Goal: Task Accomplishment & Management: Complete application form

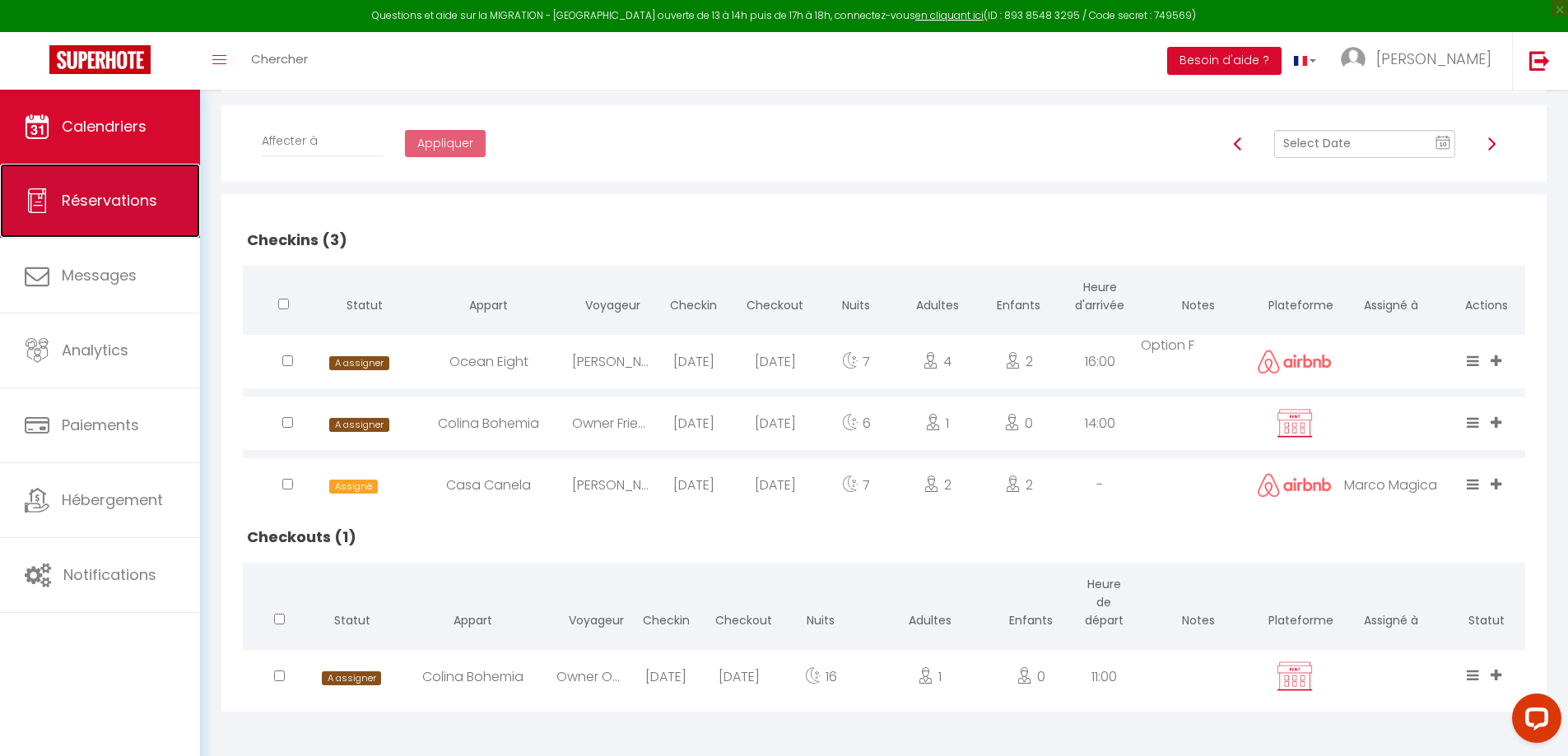
click at [152, 199] on span "Réservations" at bounding box center [109, 200] width 95 height 21
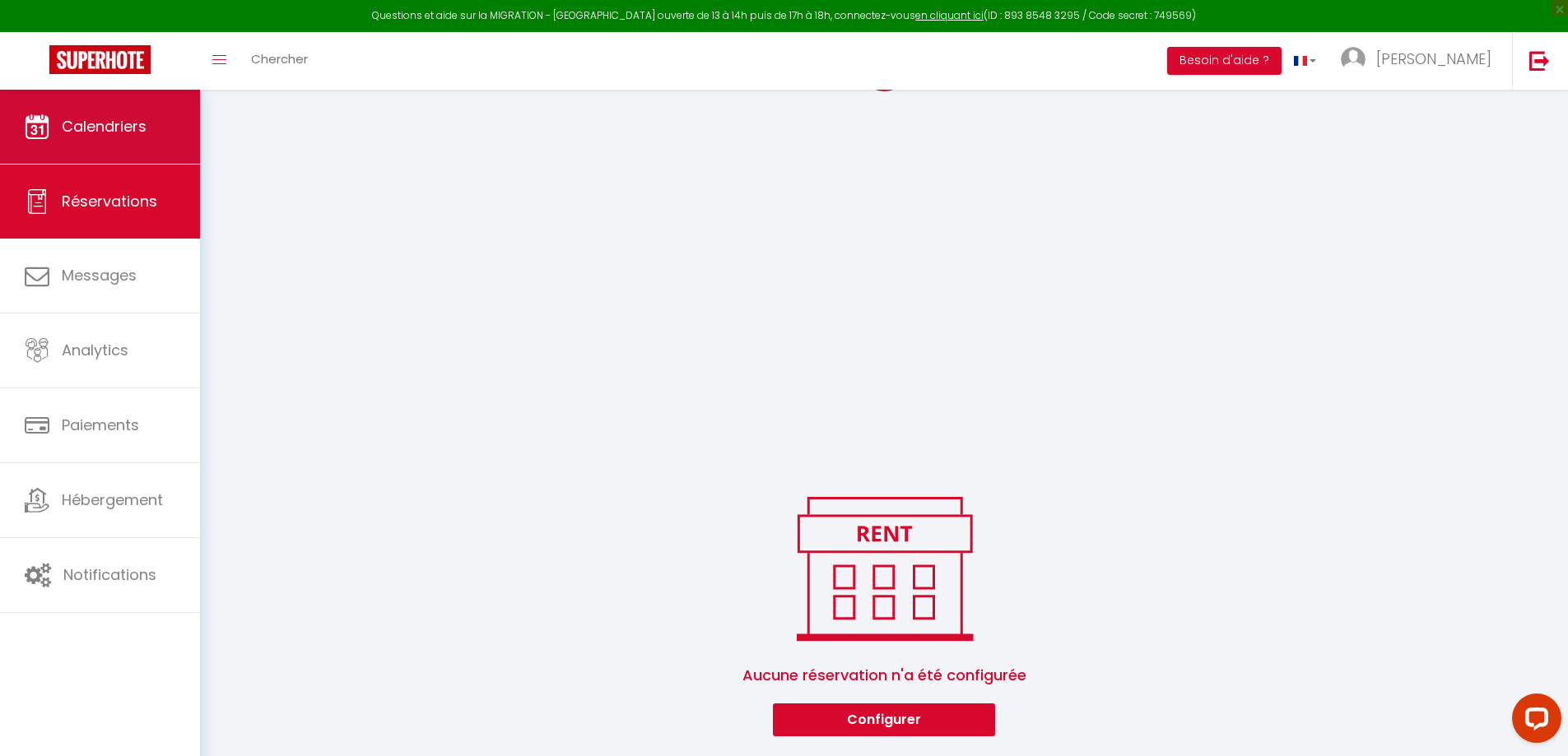
scroll to position [1381, 0]
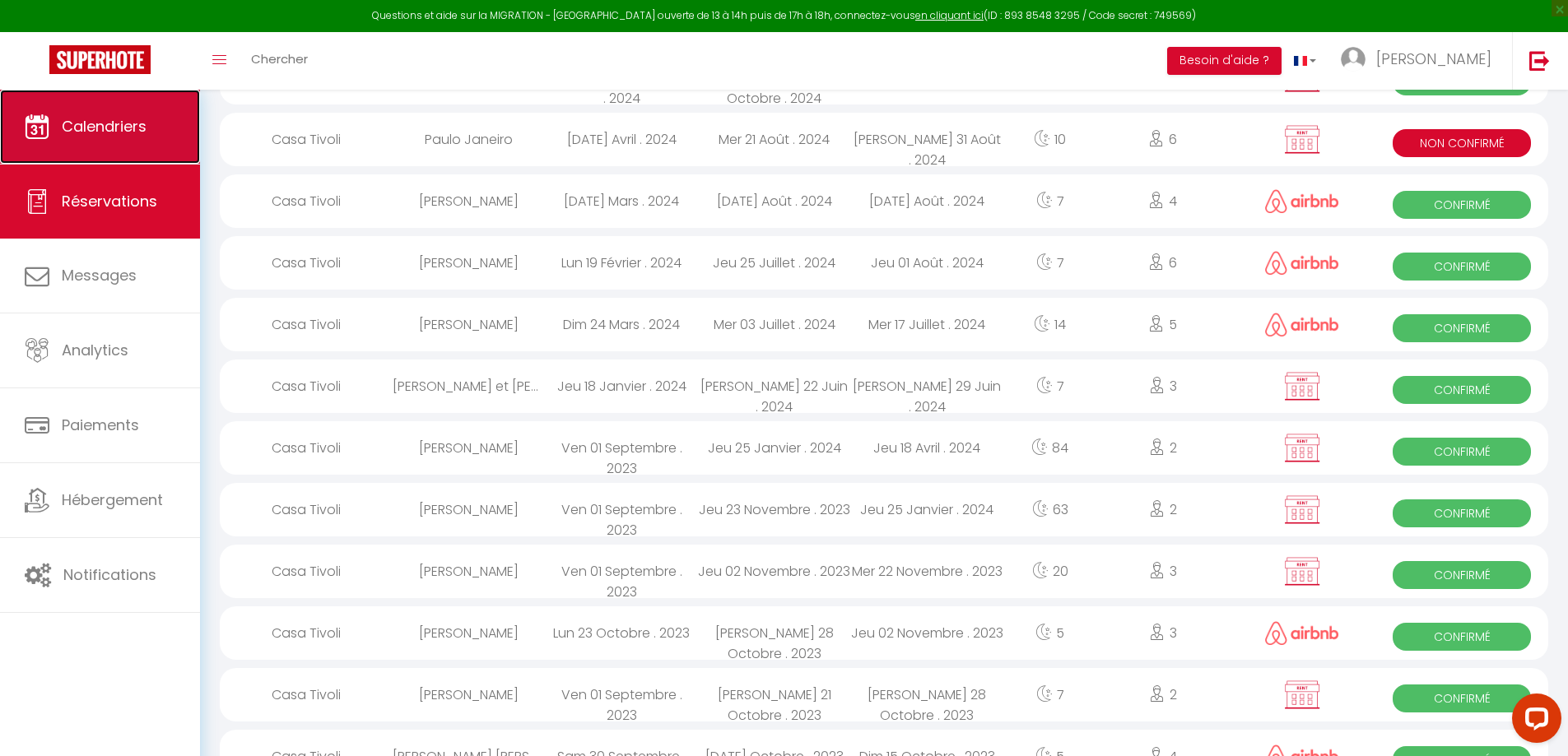
click at [65, 142] on link "Calendriers" at bounding box center [99, 126] width 200 height 74
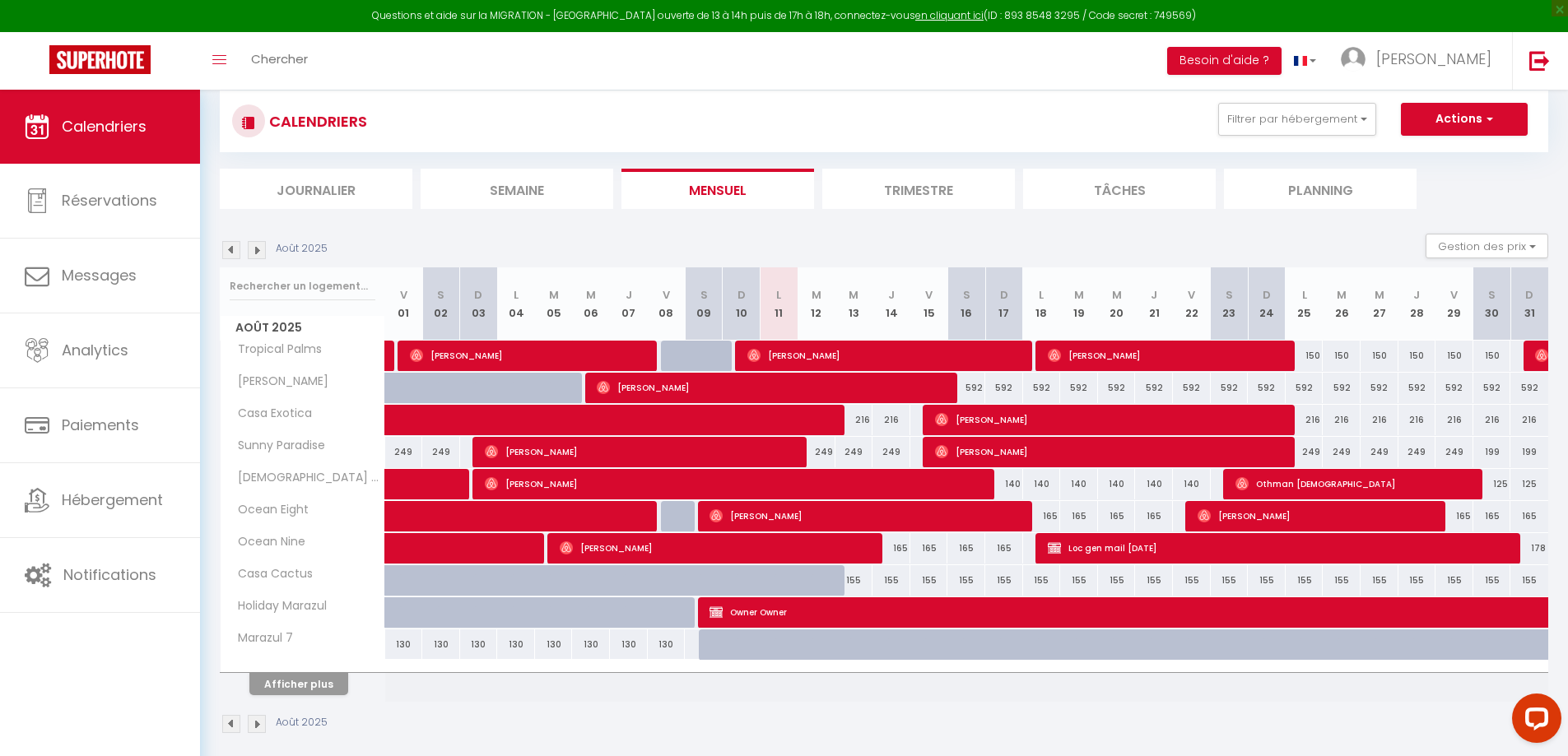
scroll to position [118, 0]
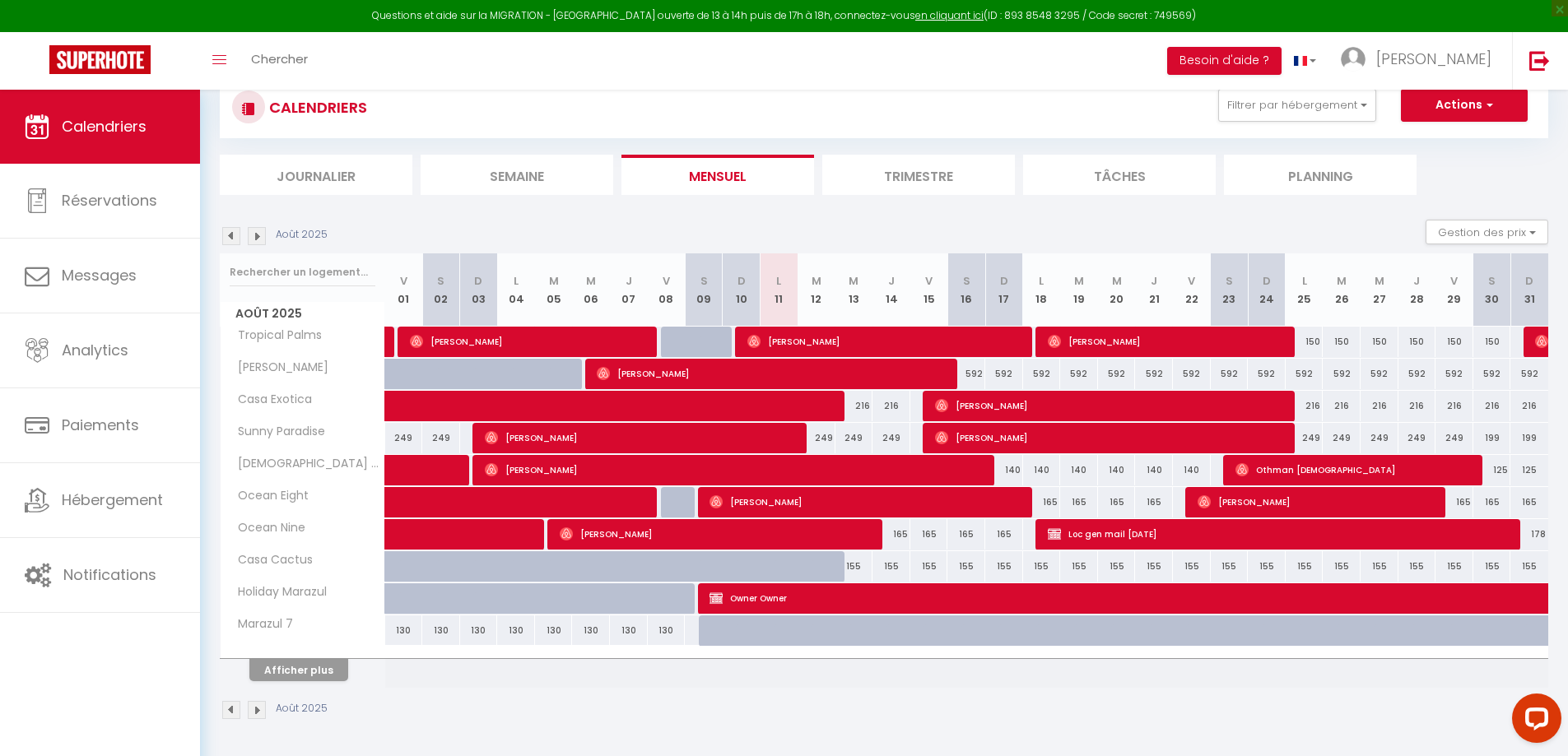
click at [258, 244] on img at bounding box center [257, 236] width 18 height 18
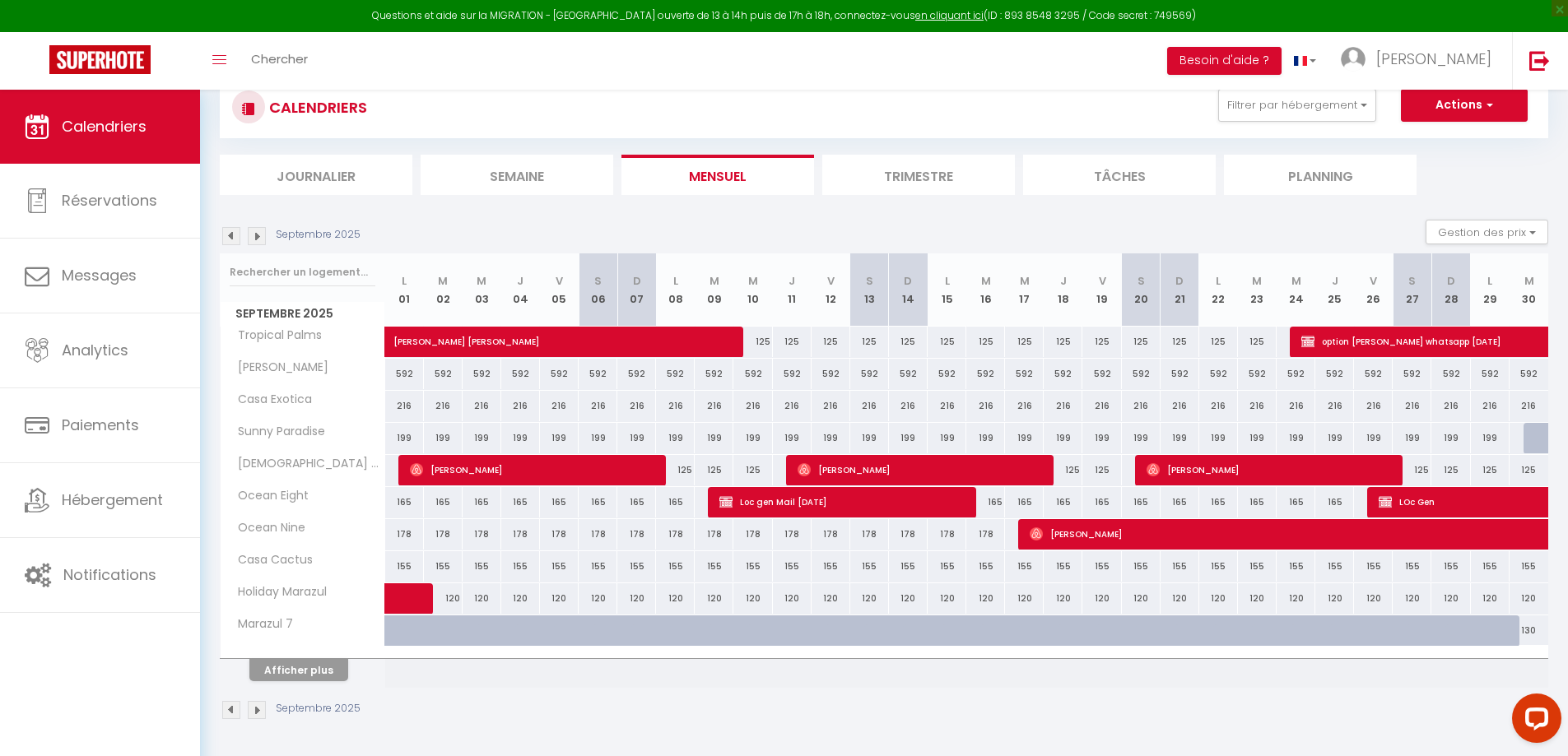
click at [259, 242] on img at bounding box center [257, 236] width 18 height 18
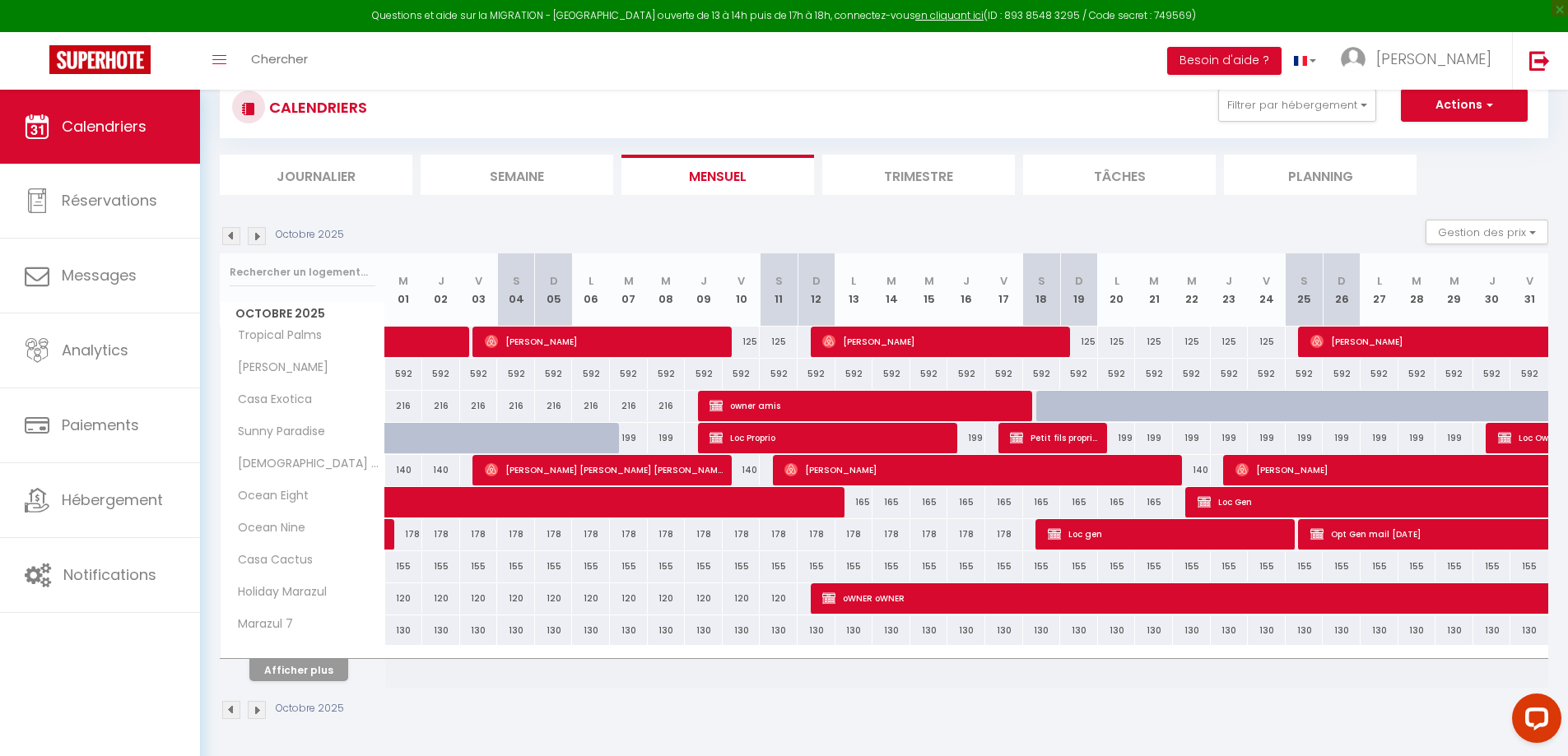
click at [234, 242] on img at bounding box center [231, 236] width 18 height 18
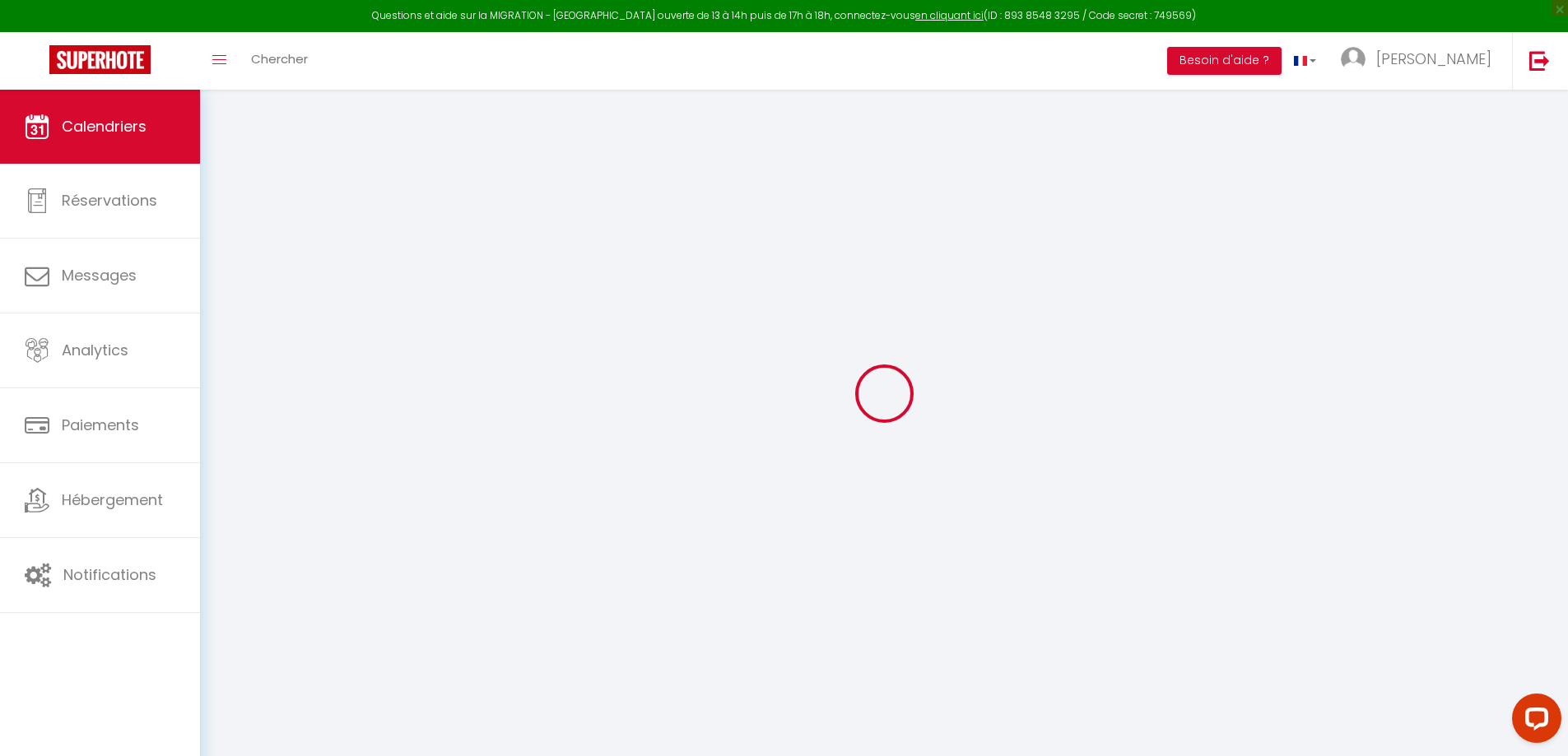
select select
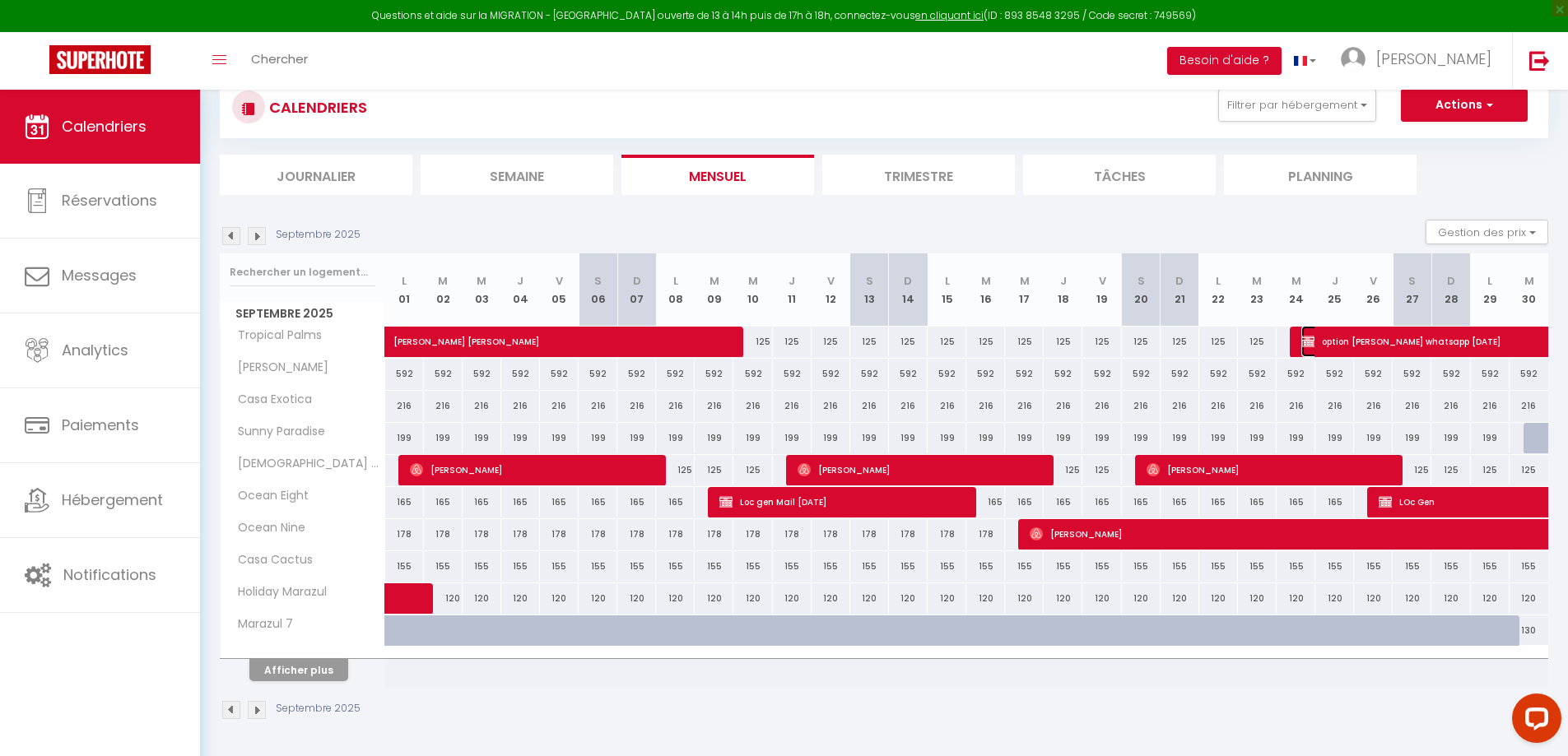
click at [1348, 336] on span "option [PERSON_NAME] whatsapp [DATE]" at bounding box center [1472, 342] width 341 height 32
select select "OK"
select select "KO"
select select "0"
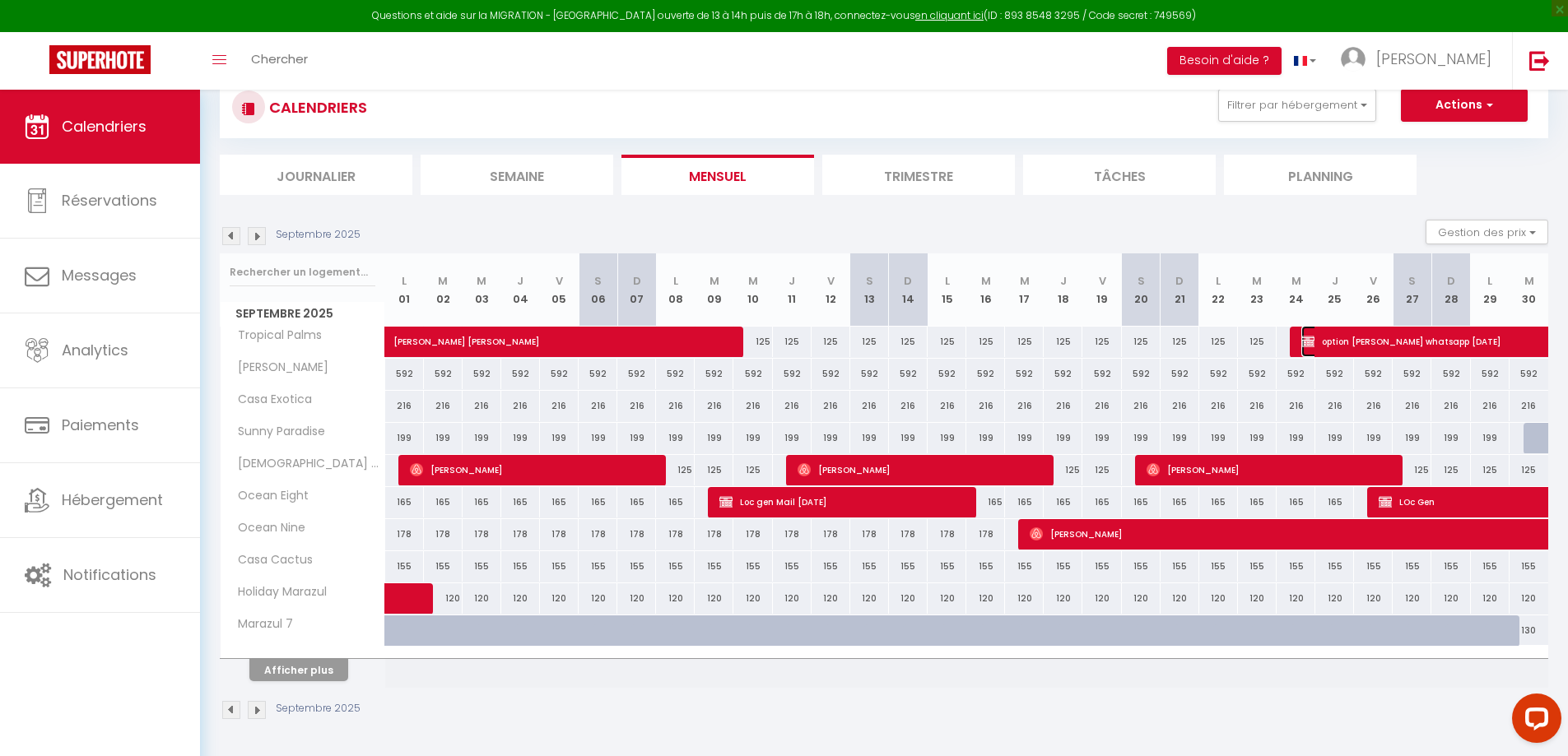
select select "1"
select select
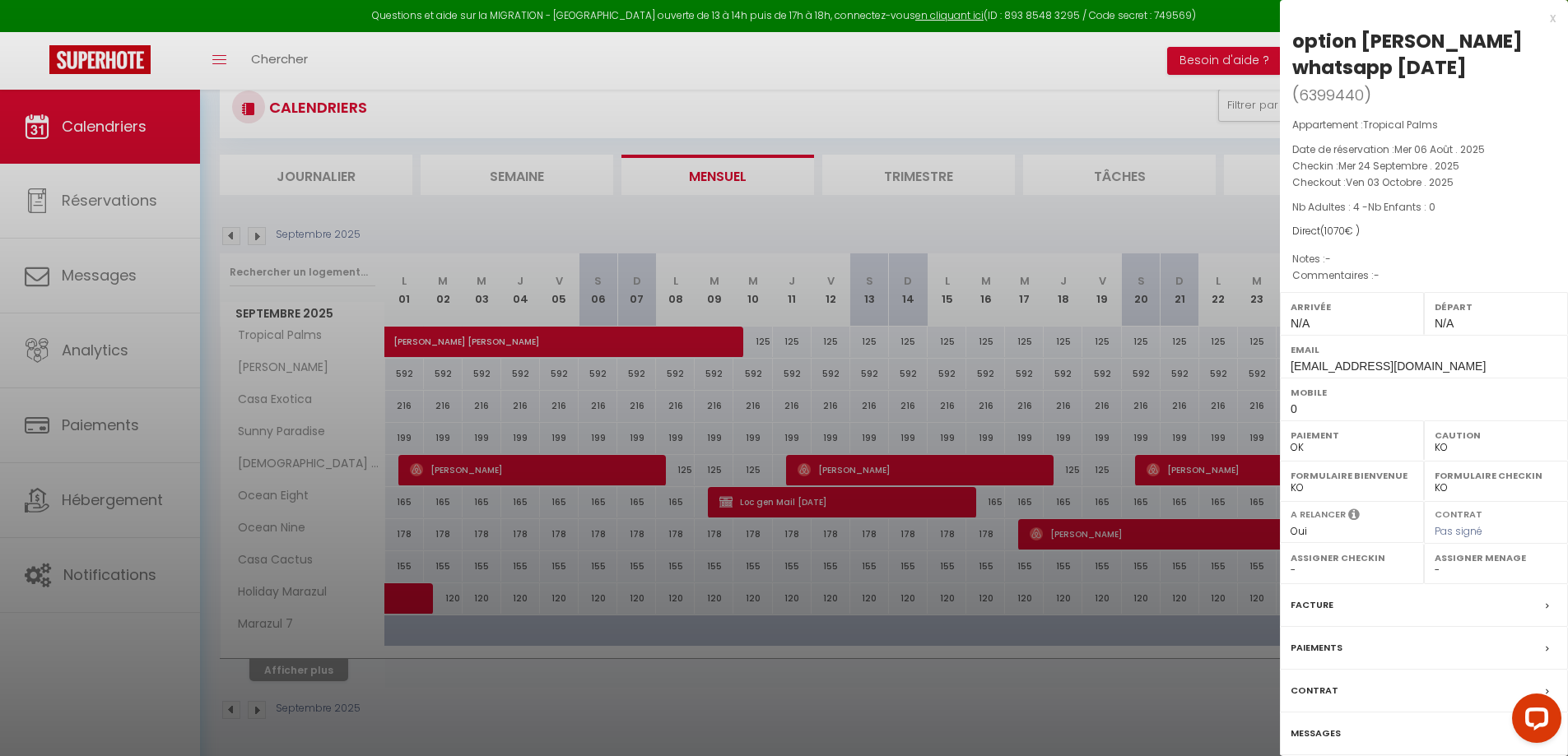
scroll to position [0, 0]
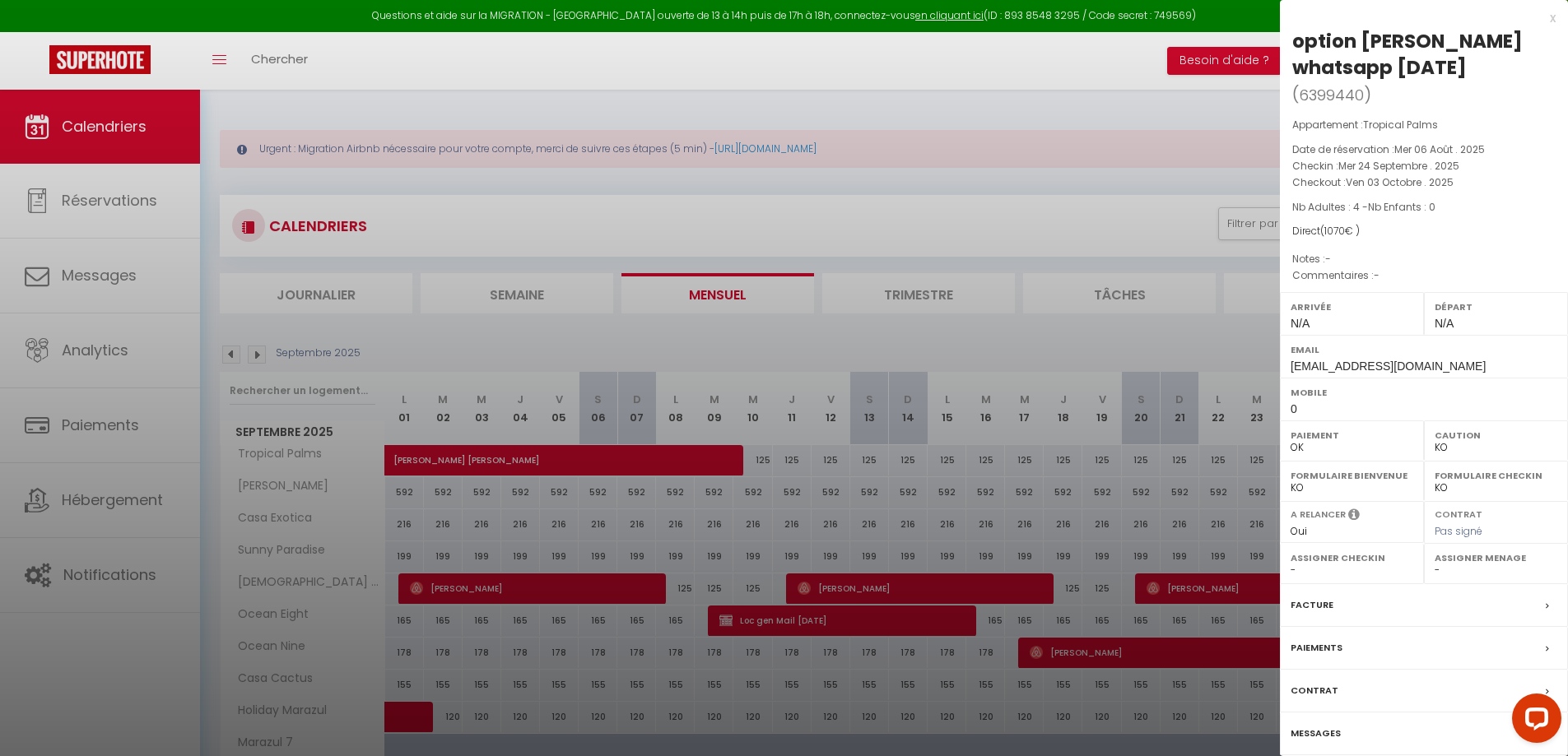
click at [1351, 646] on div "Paiements" at bounding box center [1423, 648] width 288 height 42
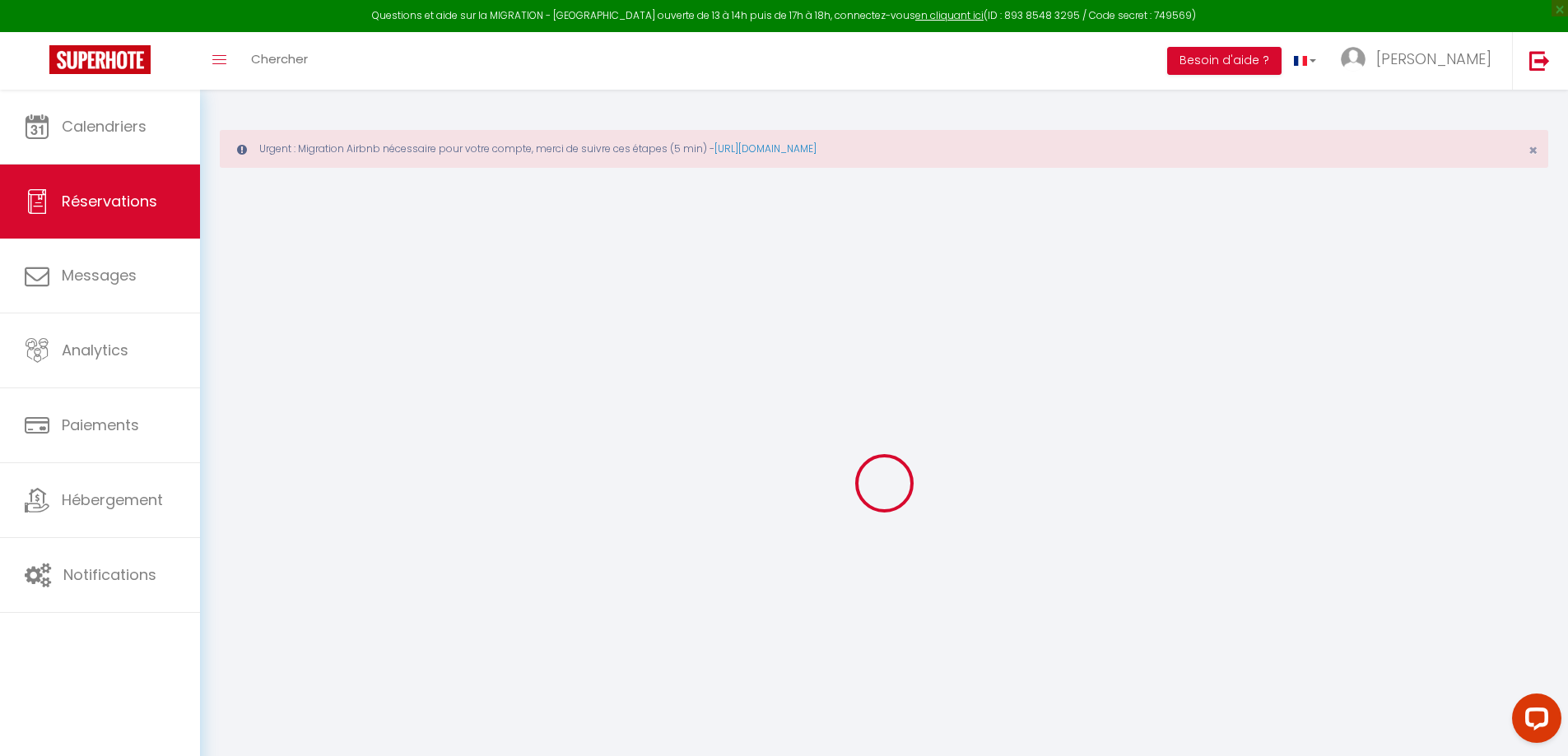
select select
checkbox input "false"
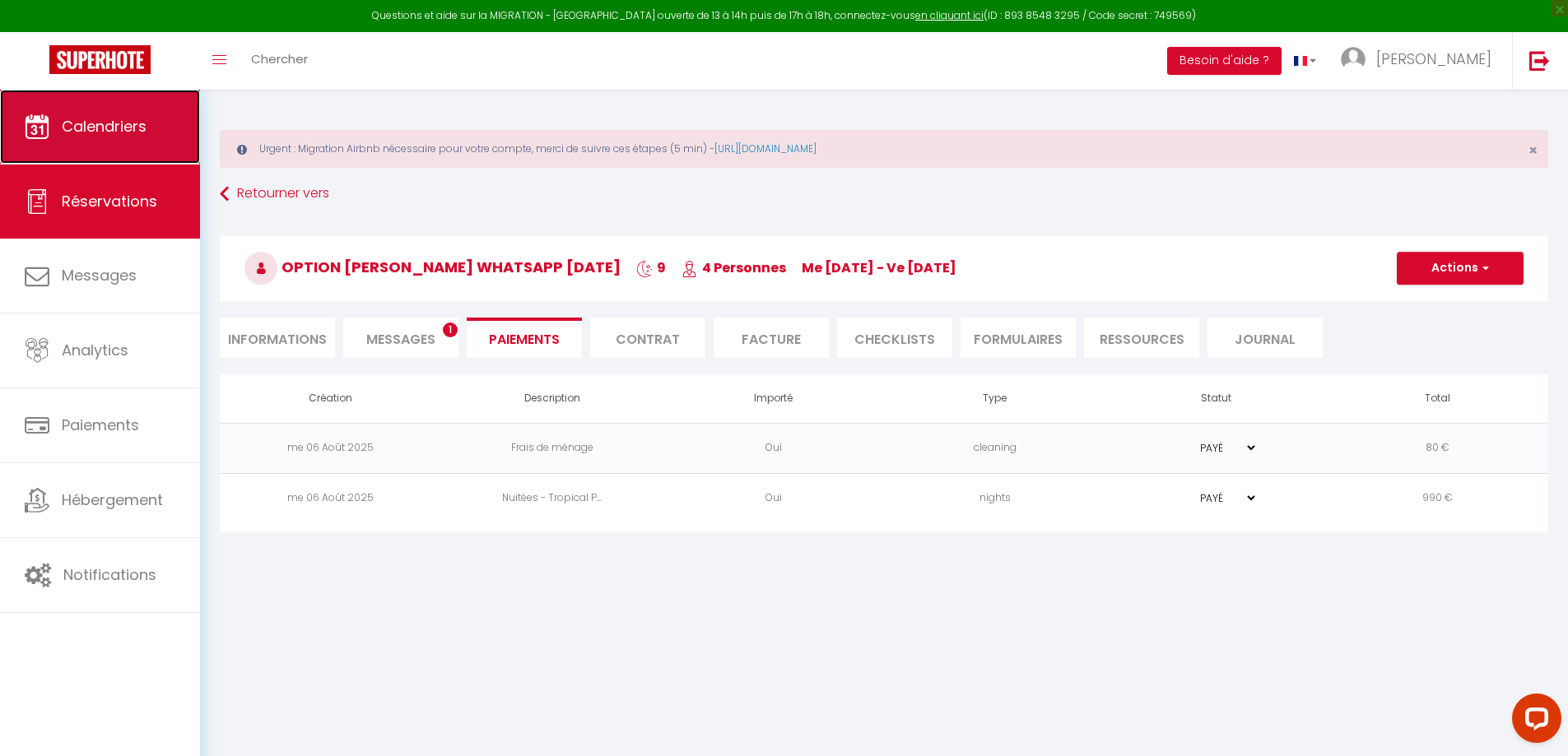
click at [118, 136] on span "Calendriers" at bounding box center [104, 126] width 85 height 21
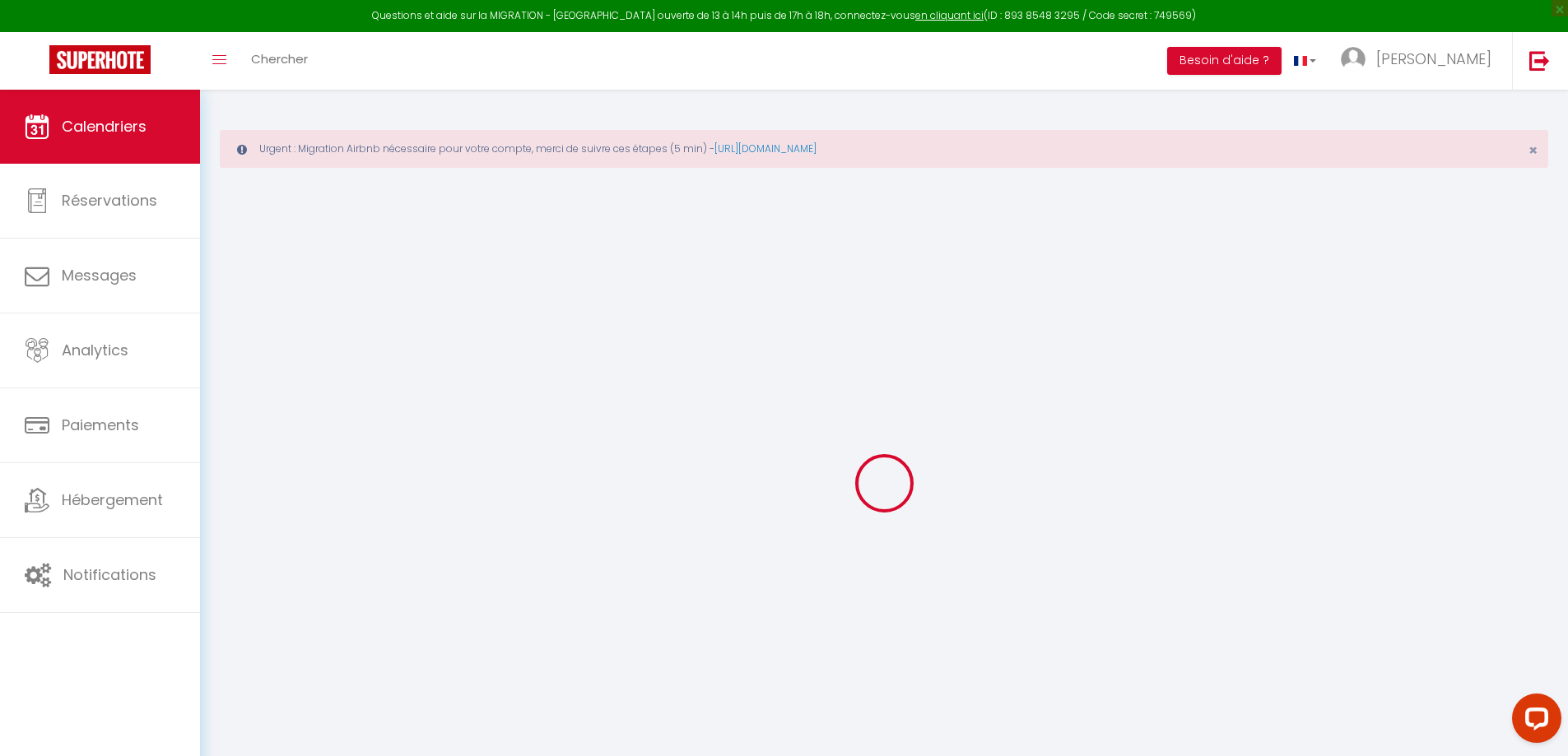
select select
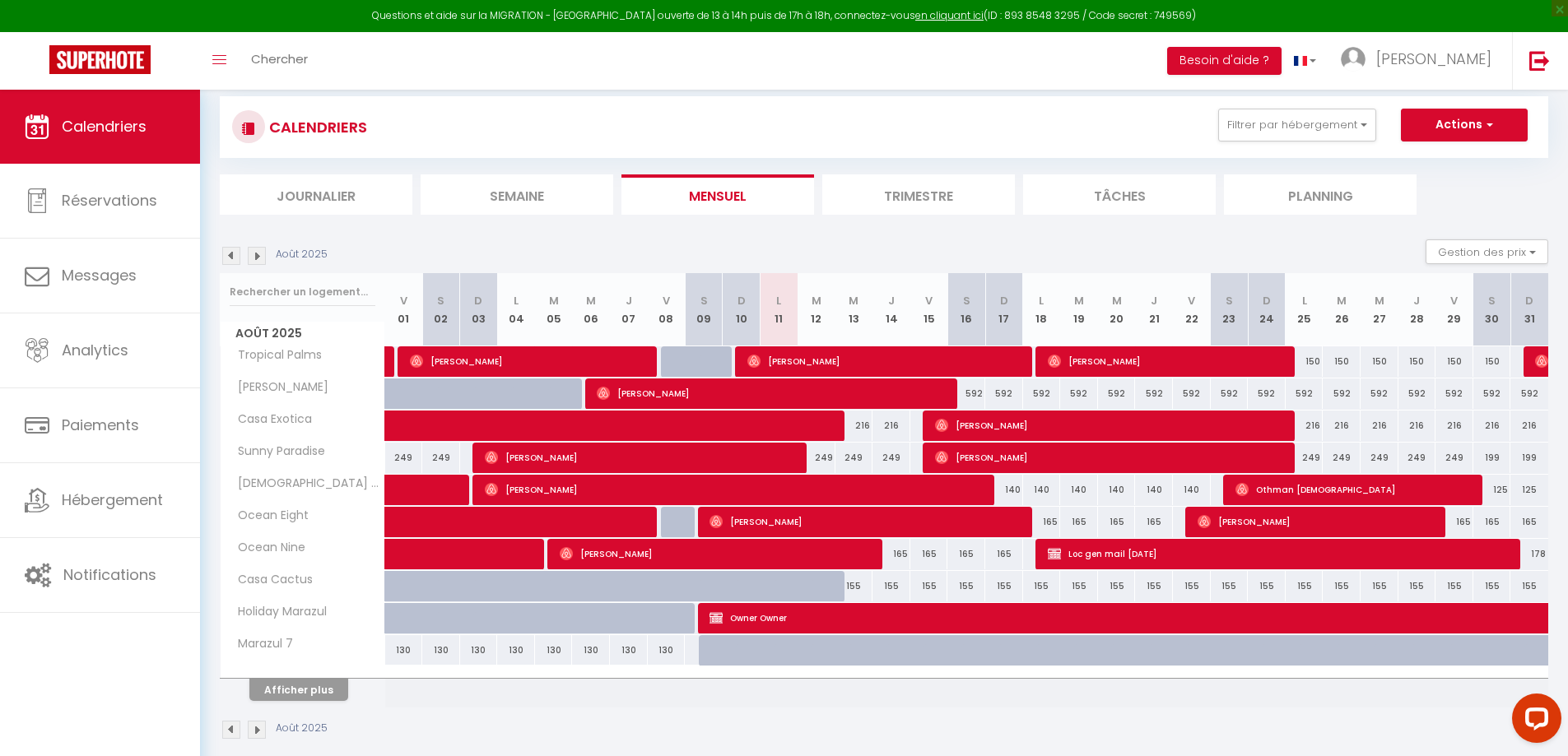
scroll to position [118, 0]
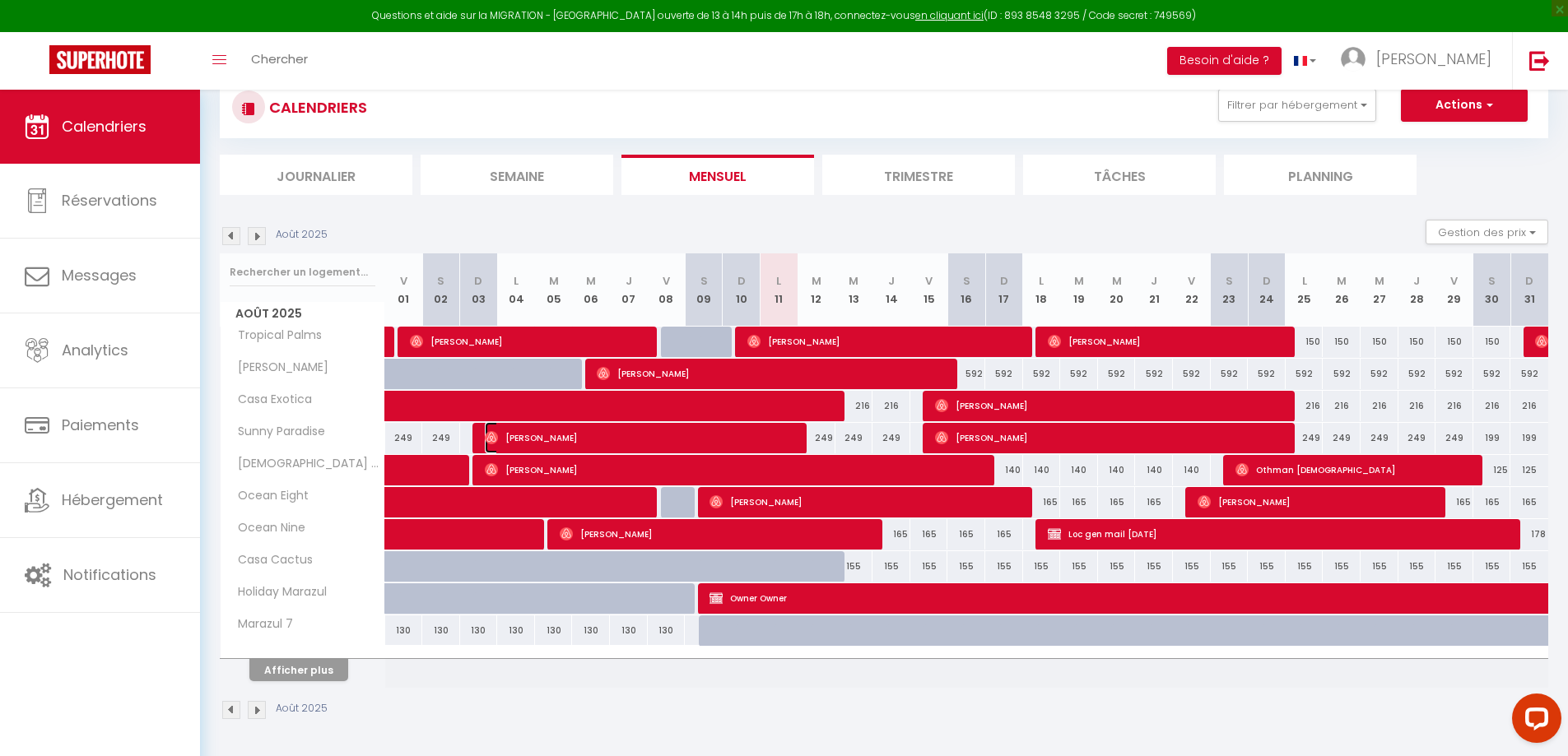
click at [607, 441] on span "[PERSON_NAME]" at bounding box center [642, 438] width 315 height 32
select select "OK"
select select "0"
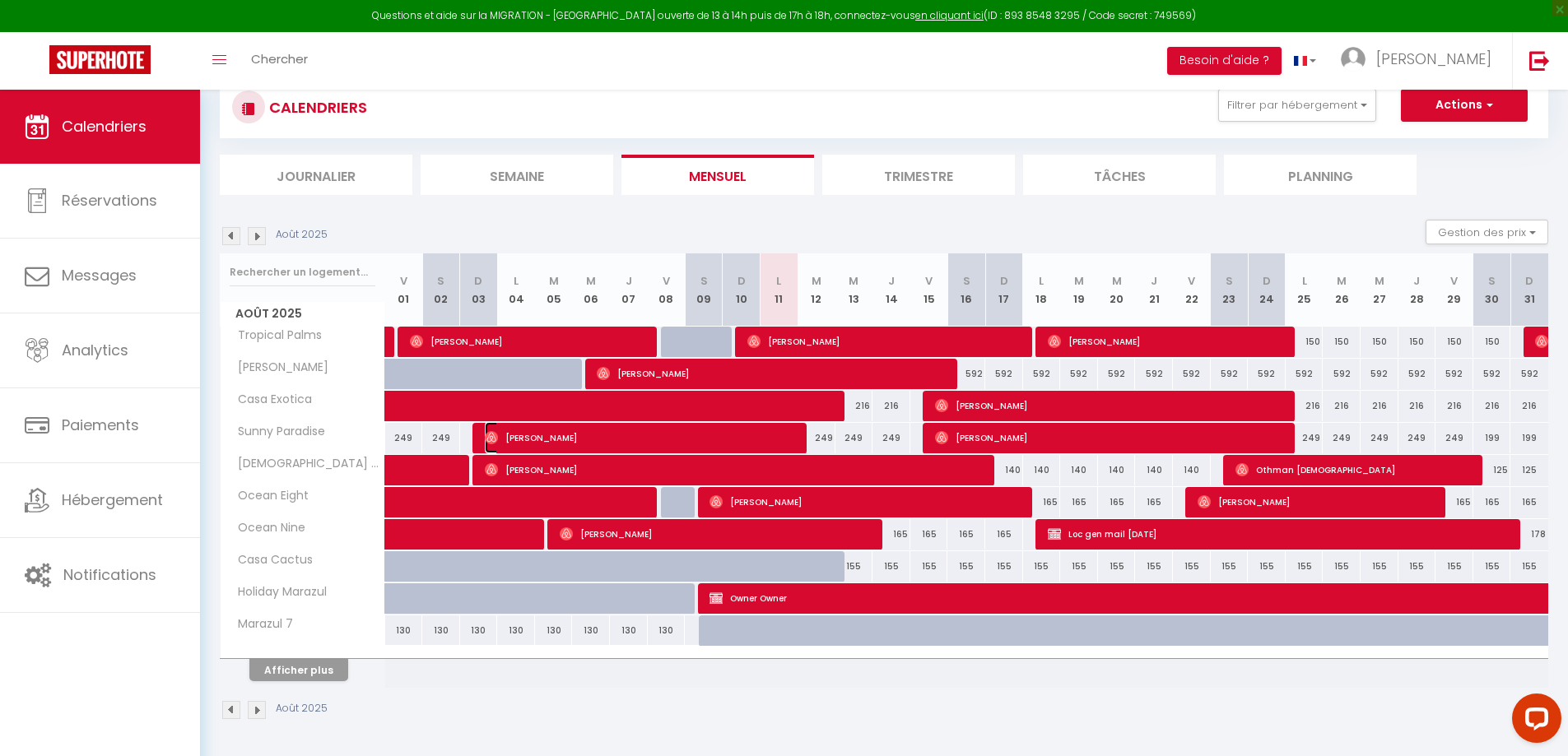
select select "1"
select select
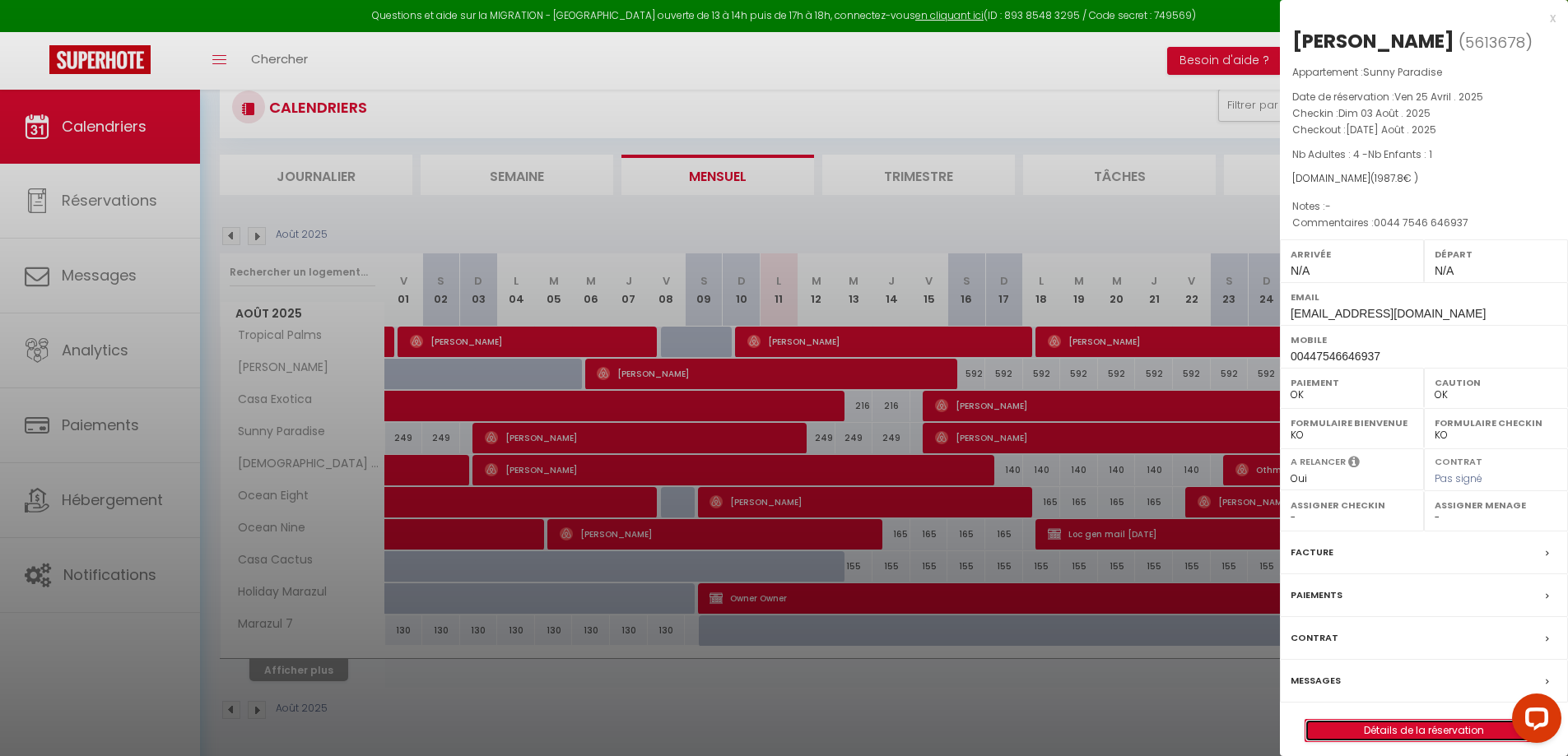
click at [1431, 727] on link "Détails de la réservation" at bounding box center [1423, 731] width 237 height 22
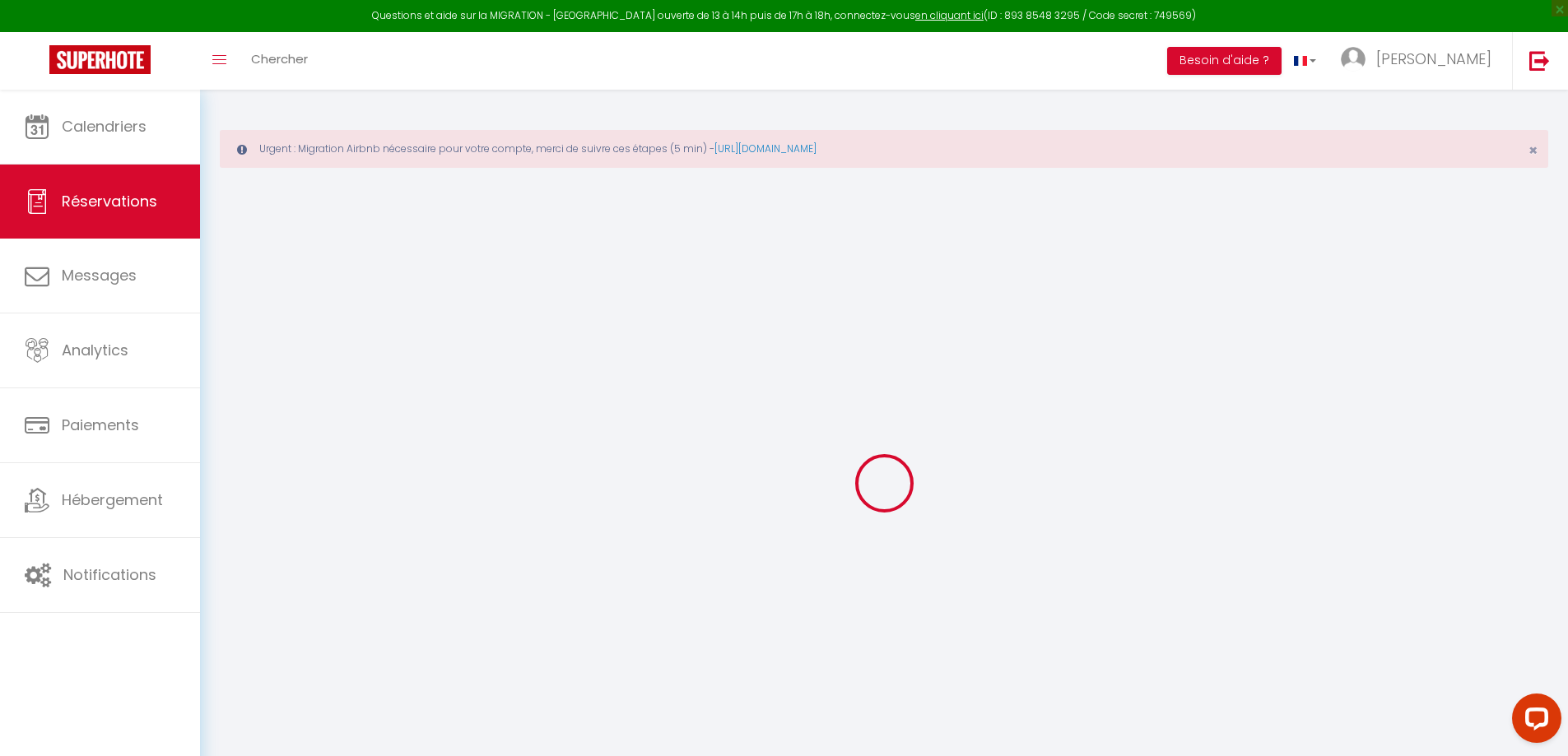
type input "[PERSON_NAME]"
type input "Wilden"
type input "[EMAIL_ADDRESS][DOMAIN_NAME]"
type input "00447546646937"
select select "GB"
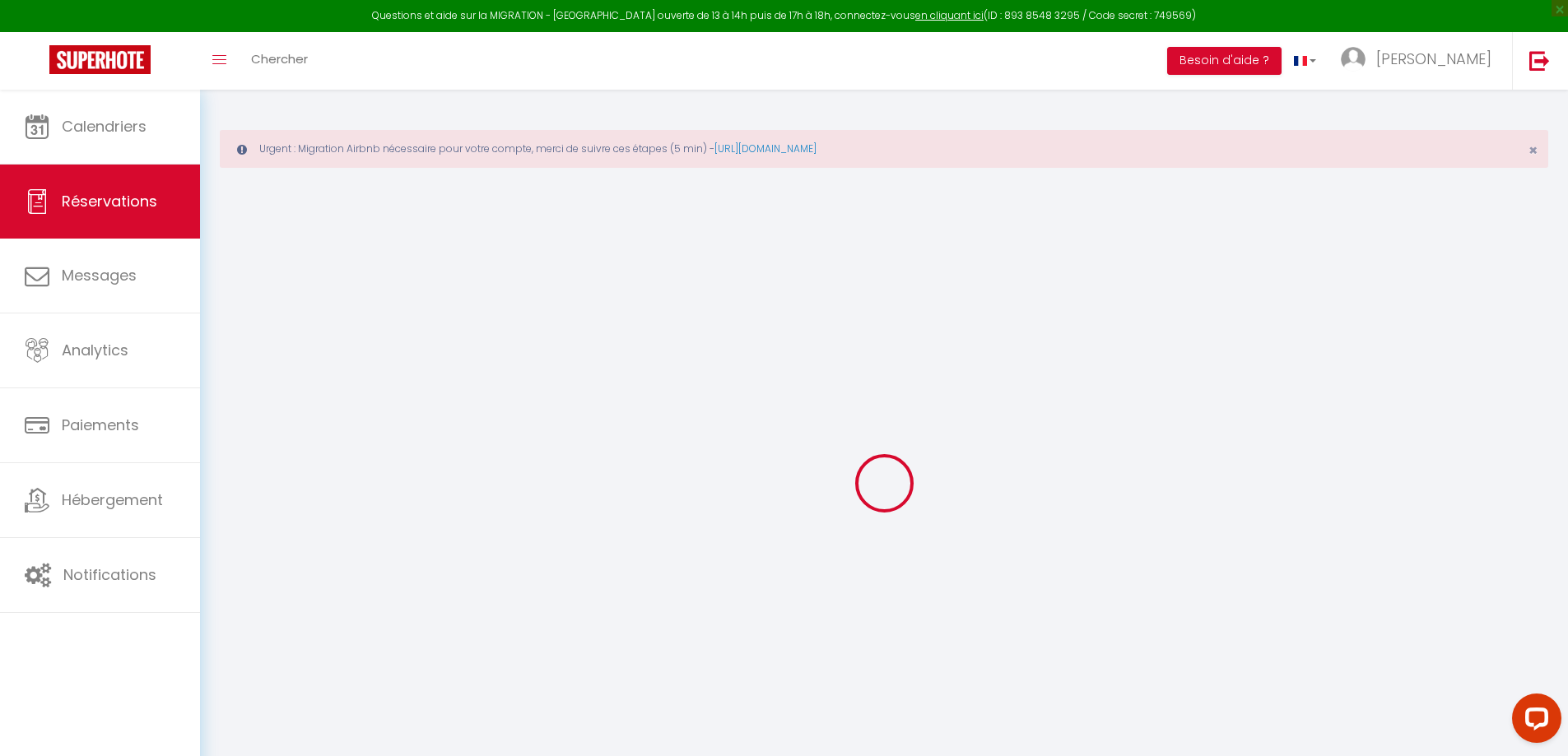
type input "72.15"
select select "64449"
select select "1"
select select
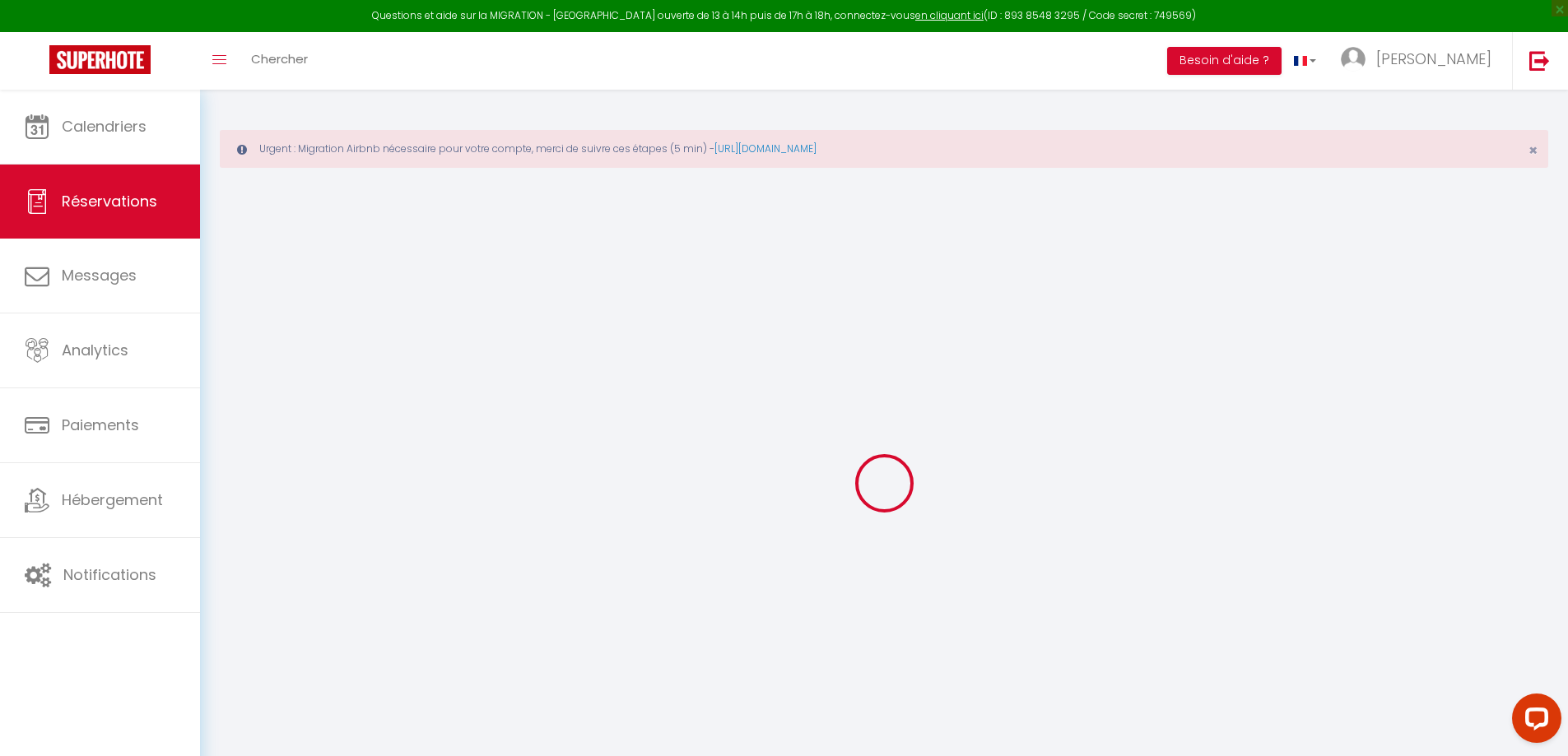
type input "4"
type input "1"
select select "12"
select select
type input "1882.8"
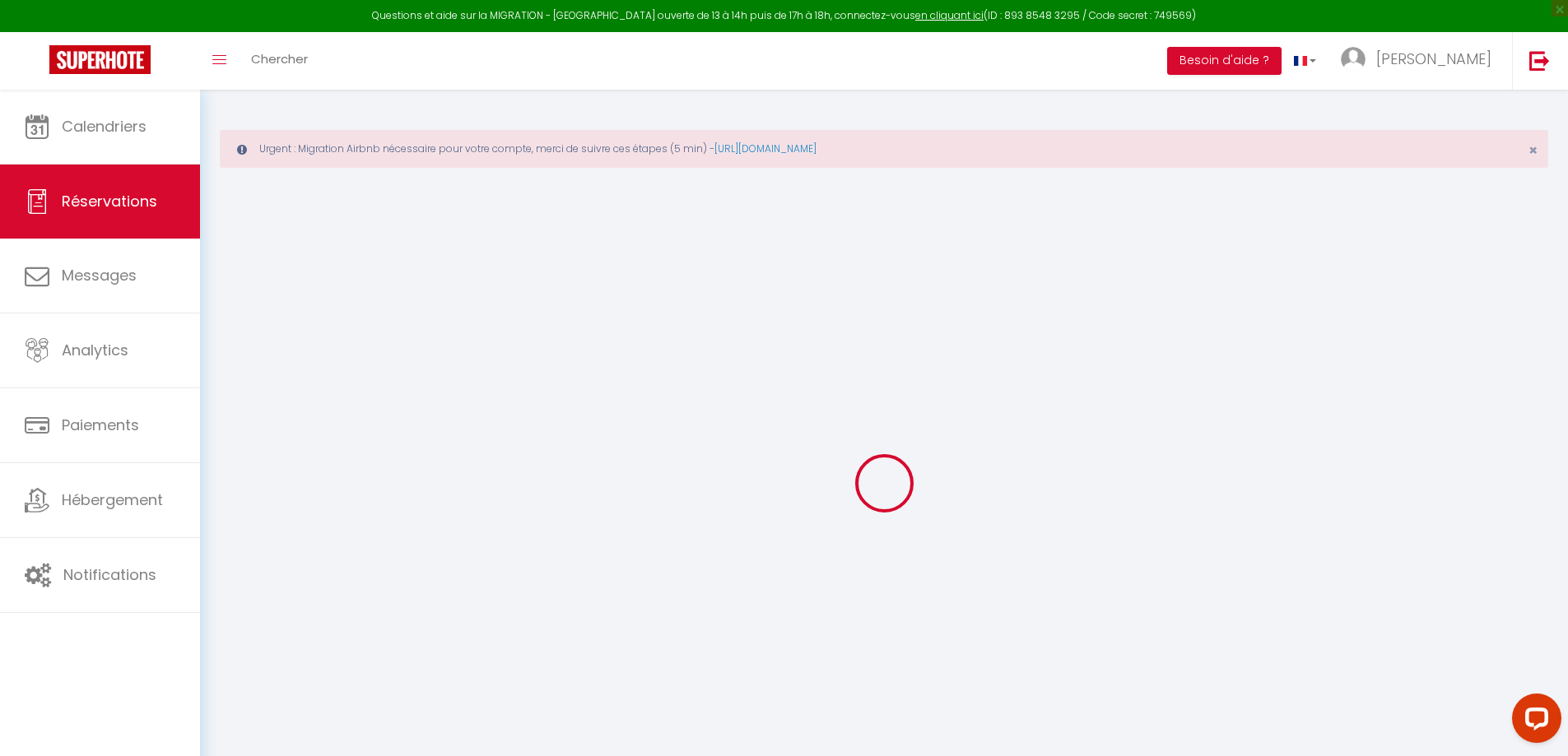
checkbox input "false"
type input "0"
select select "1"
type input "0"
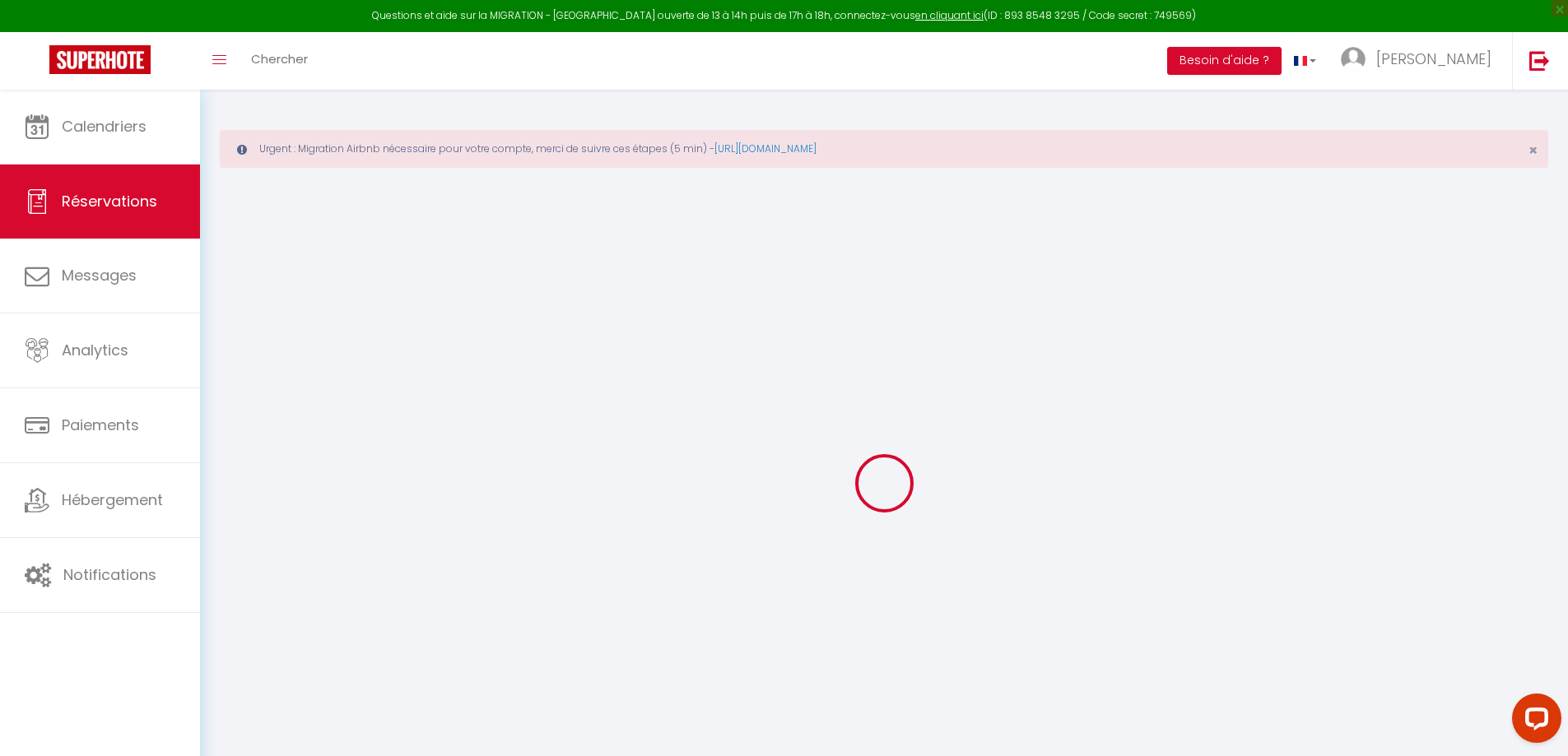
type input "0"
select select
select select "15"
checkbox input "false"
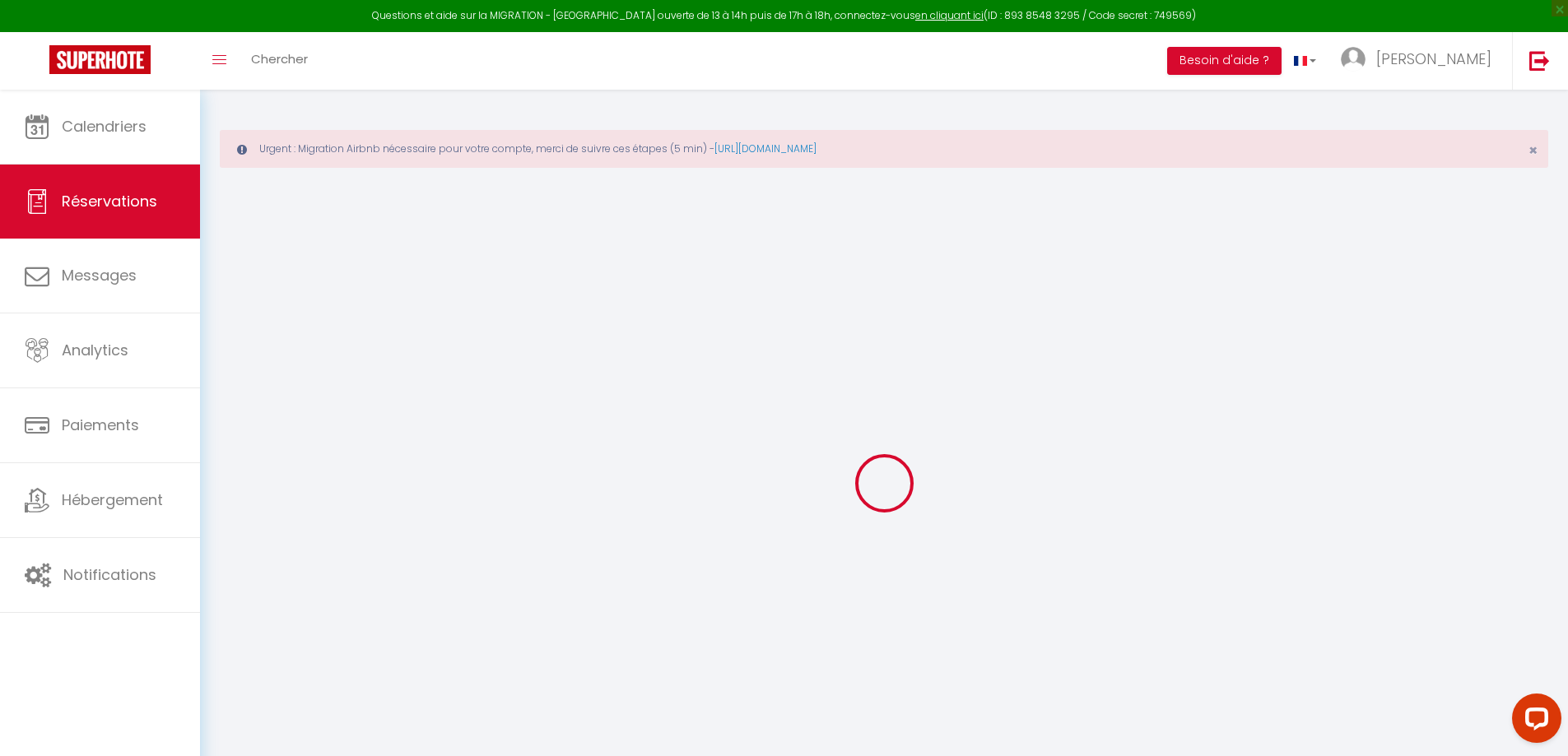
select select
checkbox input "false"
select select
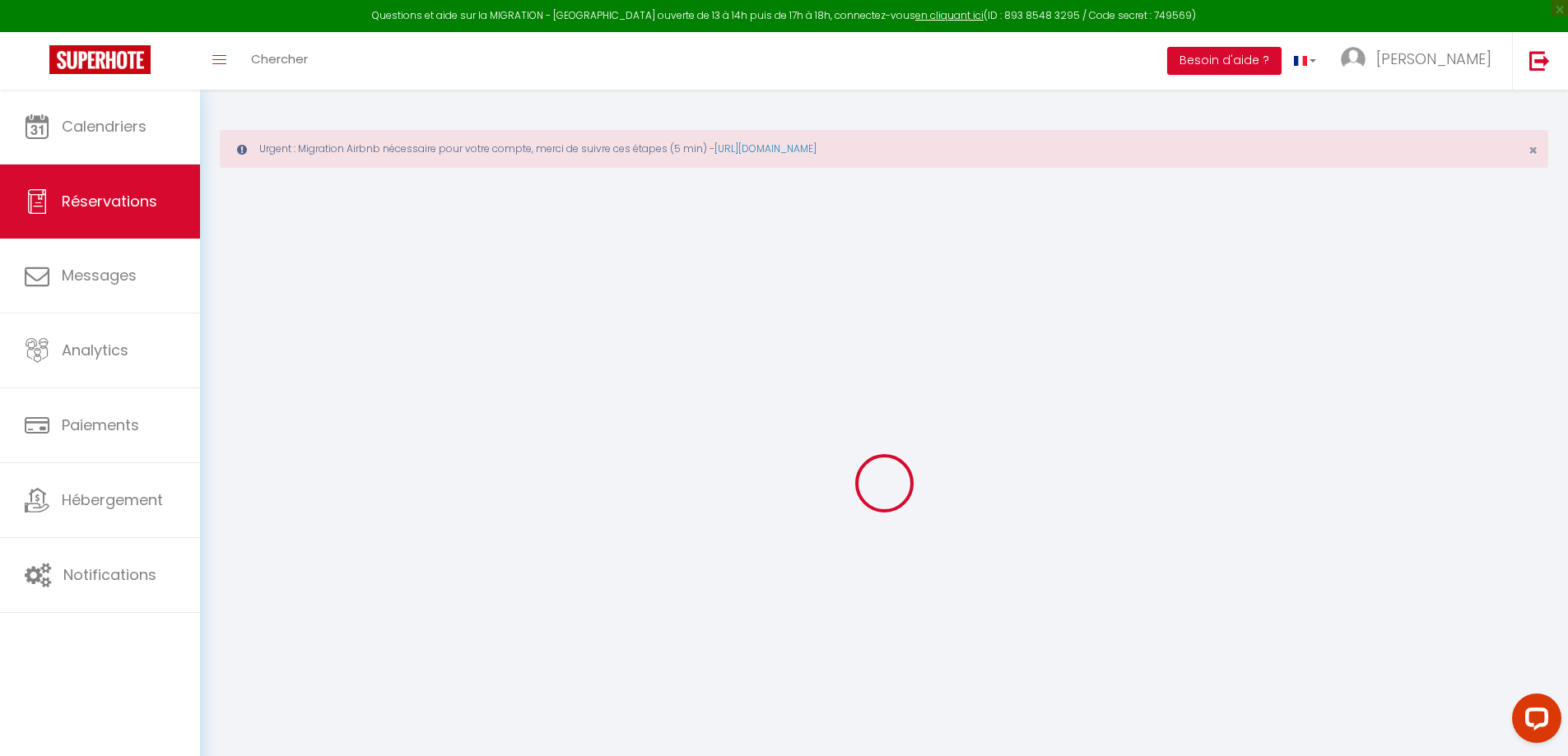
checkbox input "false"
type time0 "‪0044 7546 646937‬"
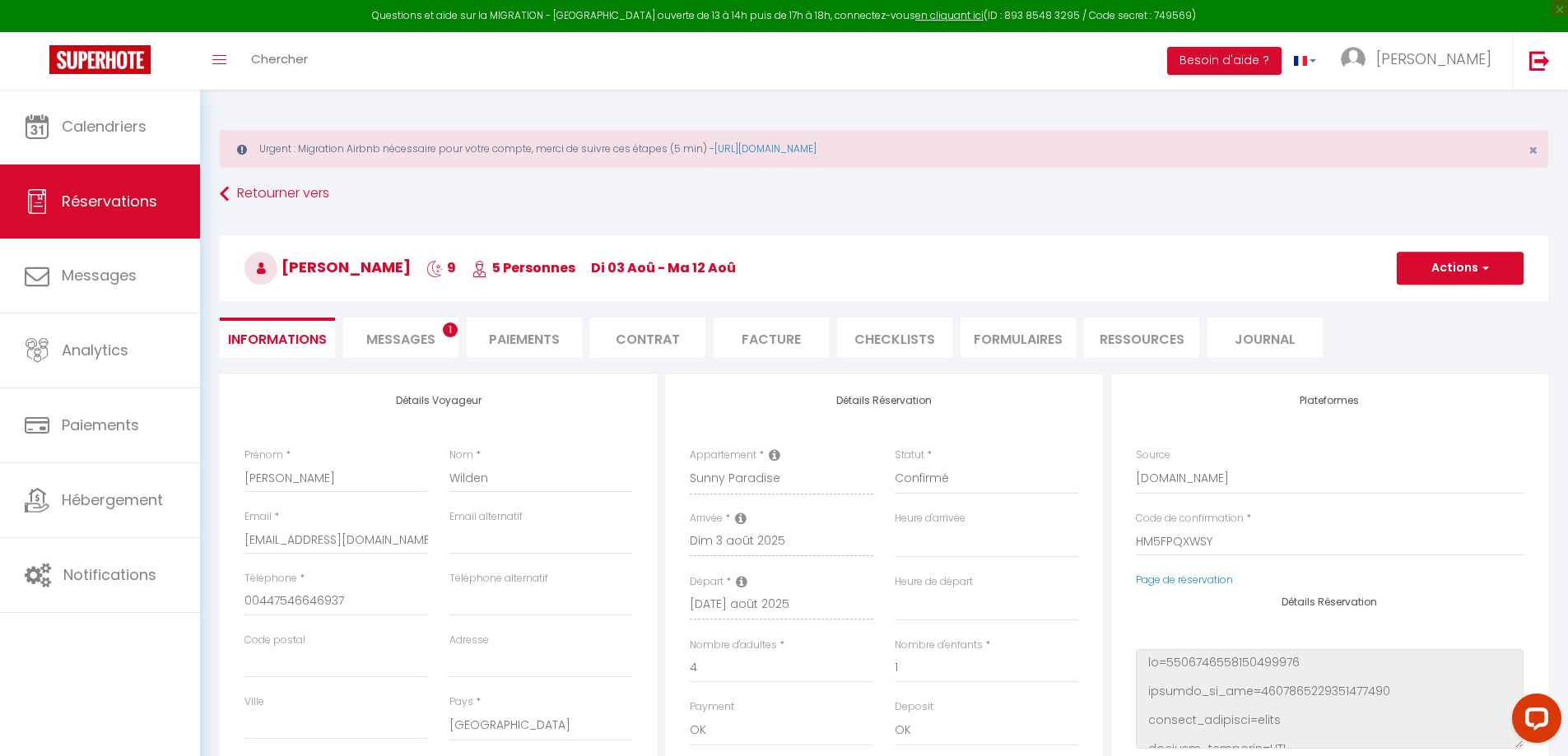
type input "105"
select select
checkbox input "false"
select select
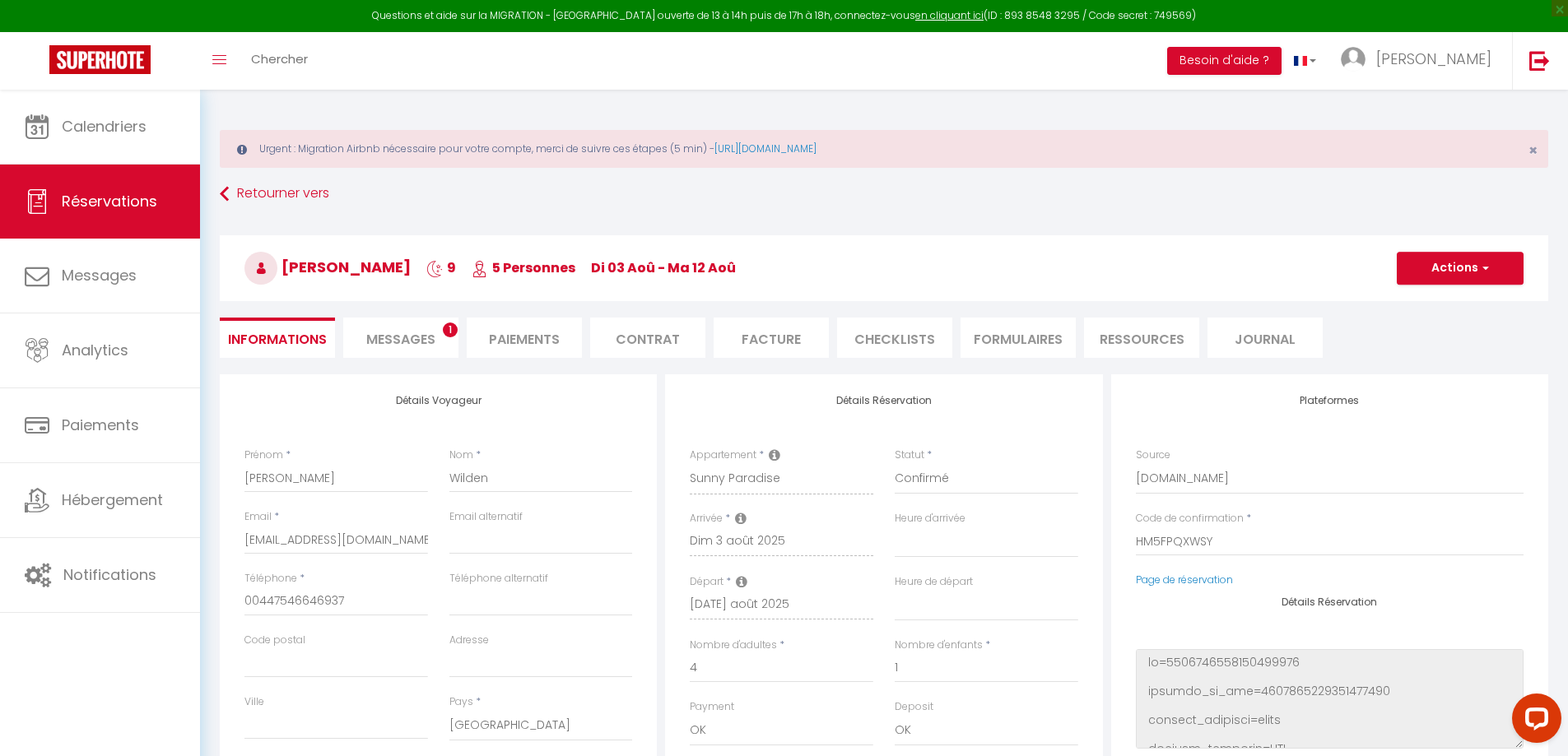
select select
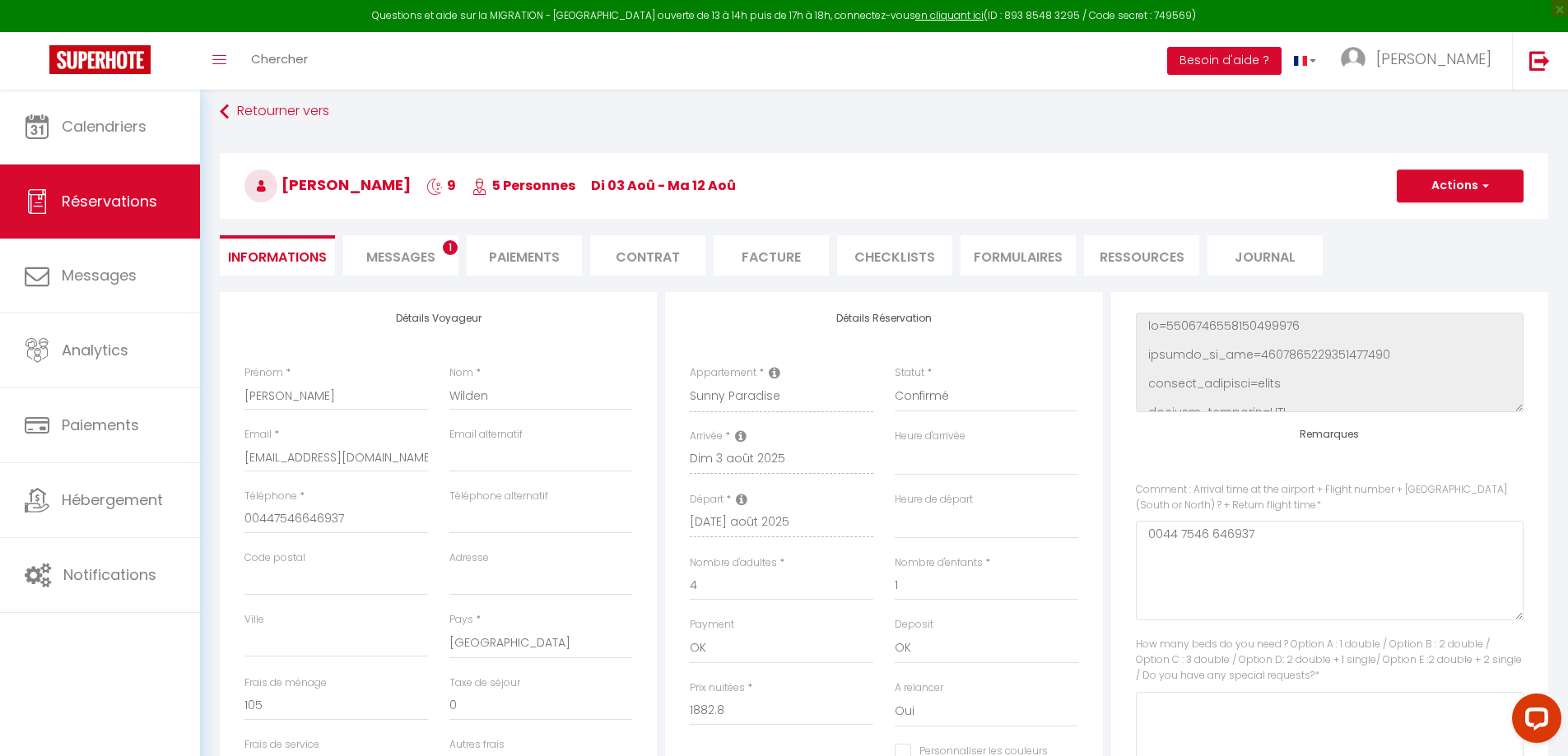
scroll to position [256, 0]
